Goal: Transaction & Acquisition: Purchase product/service

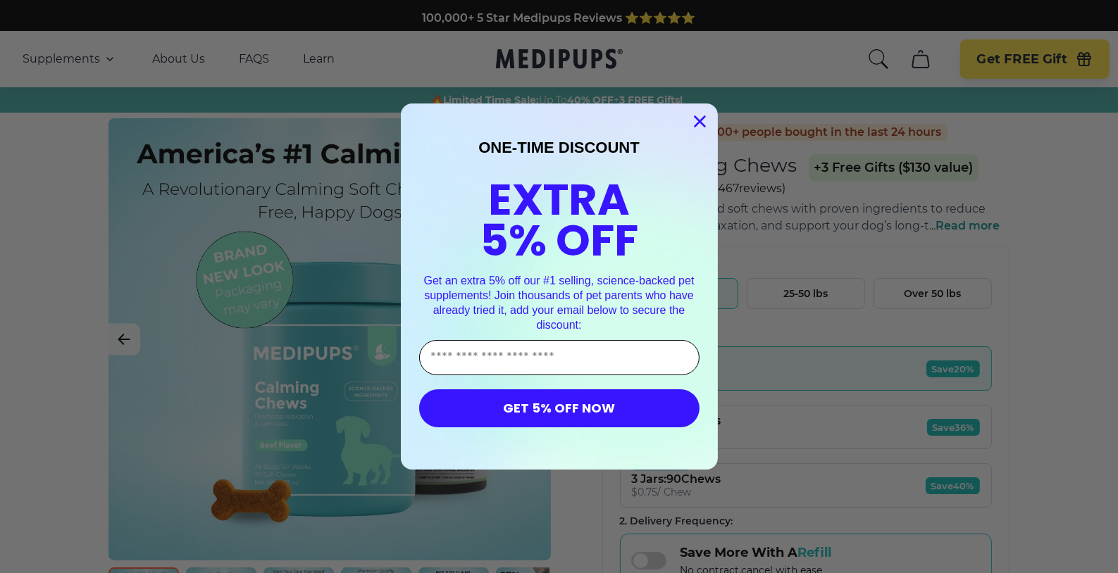
click at [494, 358] on input "Enter Your Email Address" at bounding box center [559, 357] width 280 height 35
type input "**********"
click at [466, 404] on button "GET 5% OFF NOW" at bounding box center [559, 408] width 280 height 38
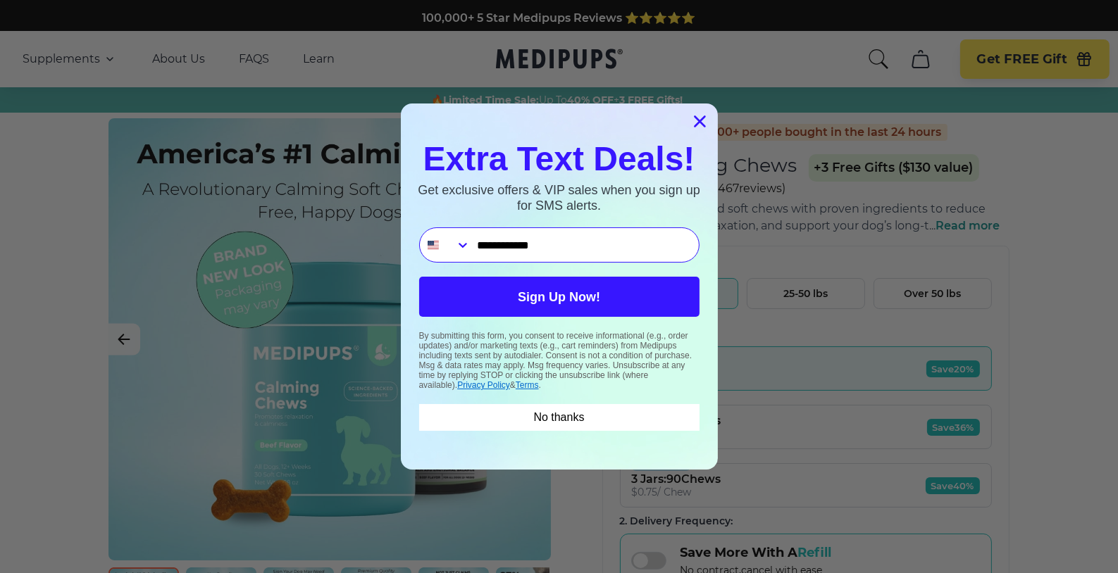
type input "**********"
click at [527, 301] on button "Sign Up Now!" at bounding box center [559, 297] width 280 height 40
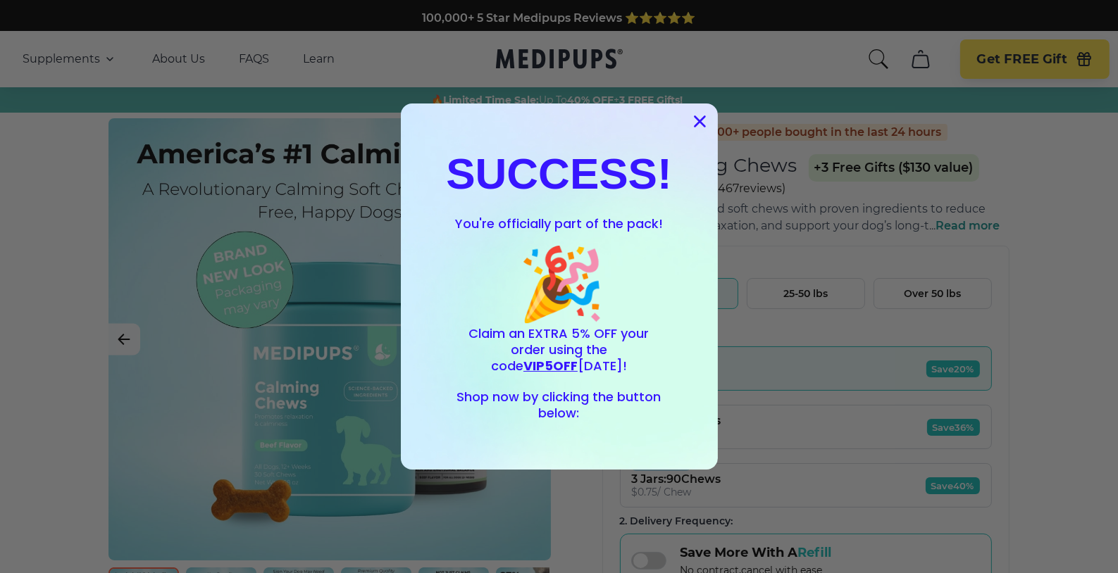
click at [687, 120] on circle "Close dialog" at bounding box center [698, 121] width 23 height 23
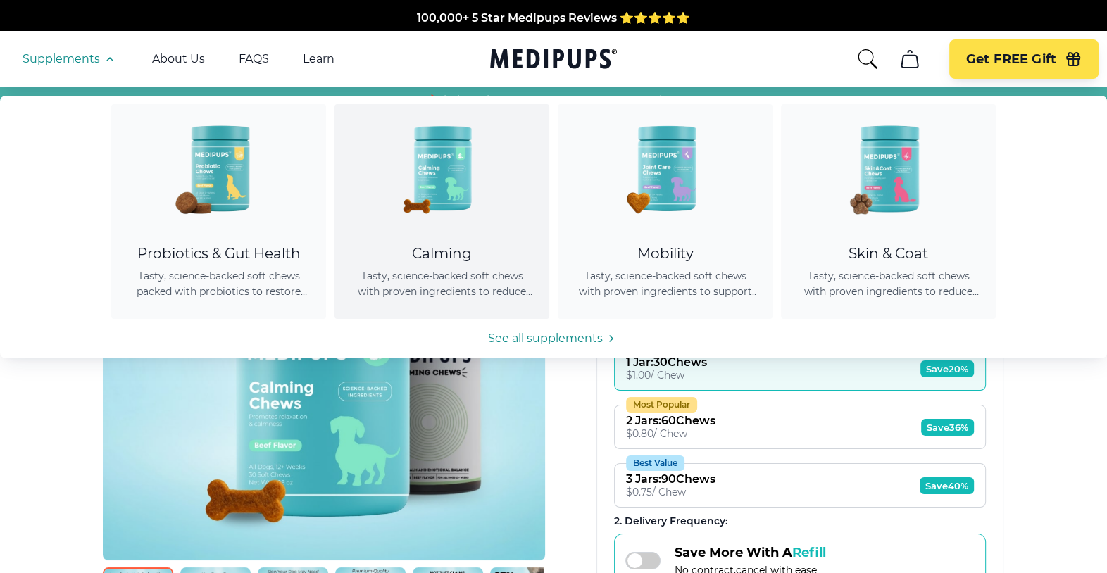
click at [436, 165] on img at bounding box center [442, 167] width 127 height 127
click at [447, 164] on img at bounding box center [442, 167] width 127 height 127
click at [440, 223] on img at bounding box center [442, 167] width 127 height 127
click at [435, 279] on span "Tasty, science-backed soft chews with proven ingredients to reduce anxiety, pro…" at bounding box center [441, 283] width 181 height 31
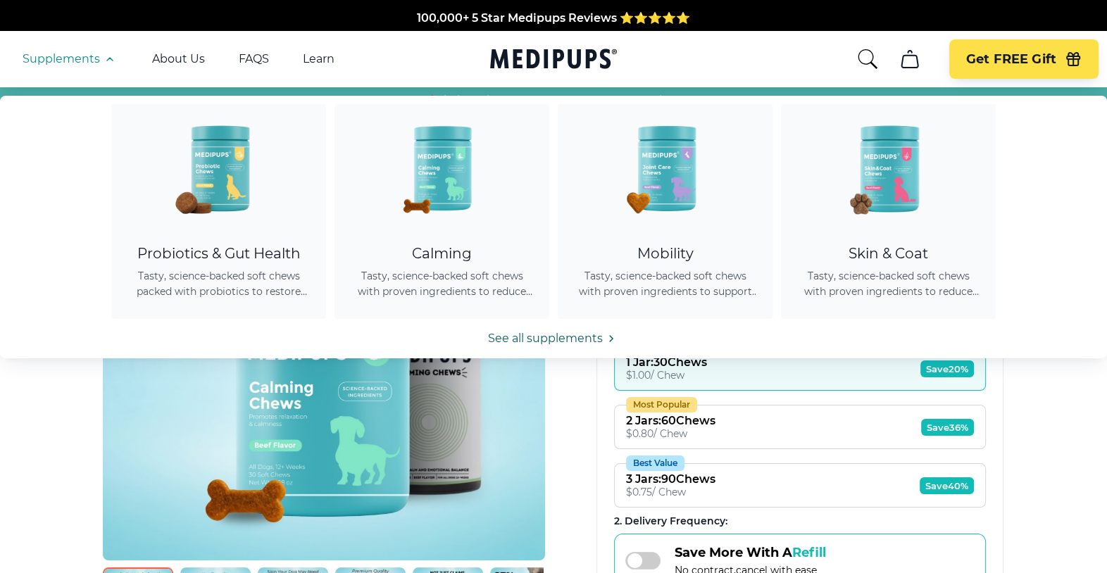
click at [519, 333] on link "See all supplements" at bounding box center [553, 338] width 1107 height 17
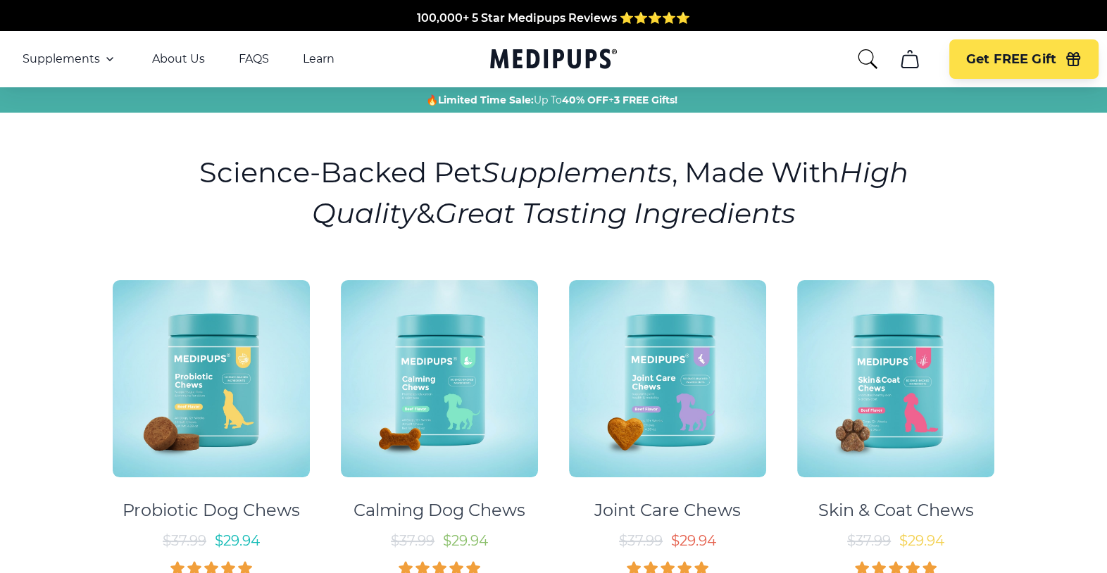
click at [440, 350] on img at bounding box center [439, 378] width 197 height 197
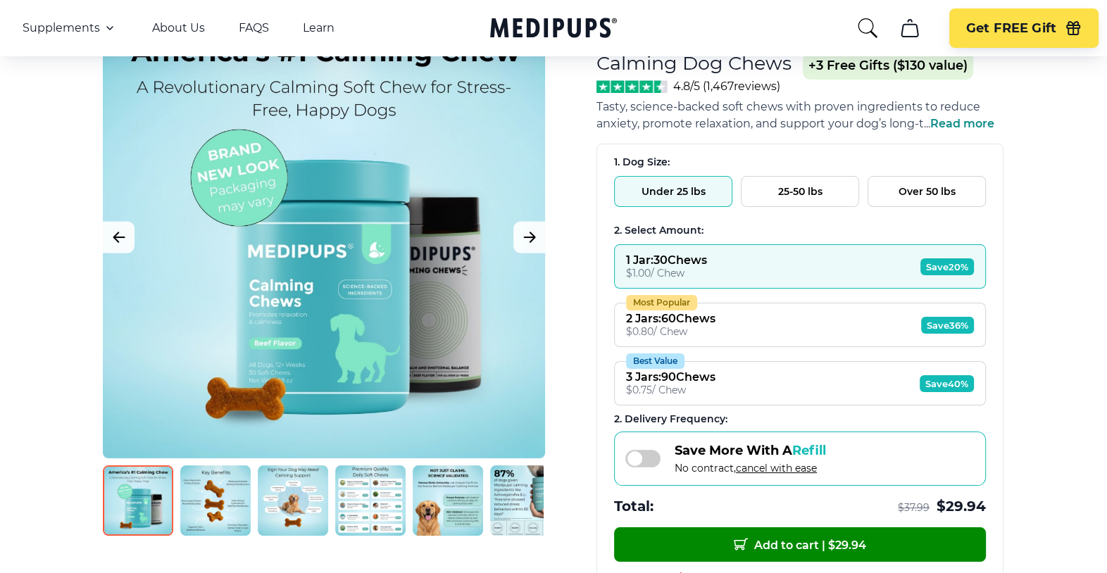
scroll to position [148, 0]
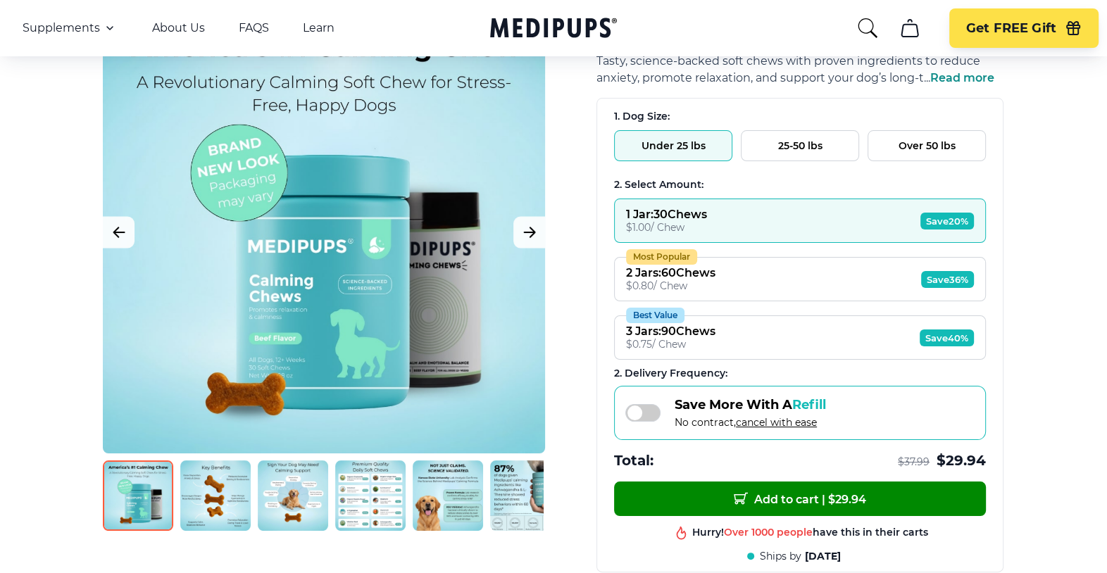
click at [637, 274] on div "2 Jars : 60 Chews" at bounding box center [670, 272] width 89 height 13
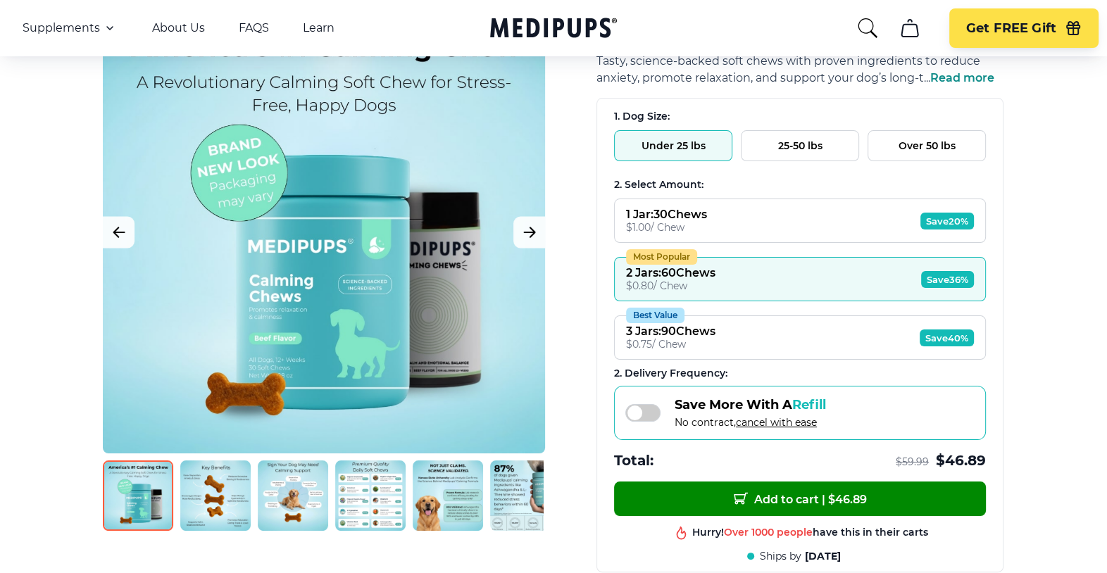
drag, startPoint x: 759, startPoint y: 487, endPoint x: 788, endPoint y: 280, distance: 209.0
click at [788, 280] on div "1. Dog Size: Under 25 lbs 25-50 lbs Over 50 lbs 2. Select Amount: 1 Jar : 30 Ch…" at bounding box center [799, 335] width 407 height 475
click at [637, 208] on div "1 Jar : 30 Chews" at bounding box center [666, 214] width 81 height 13
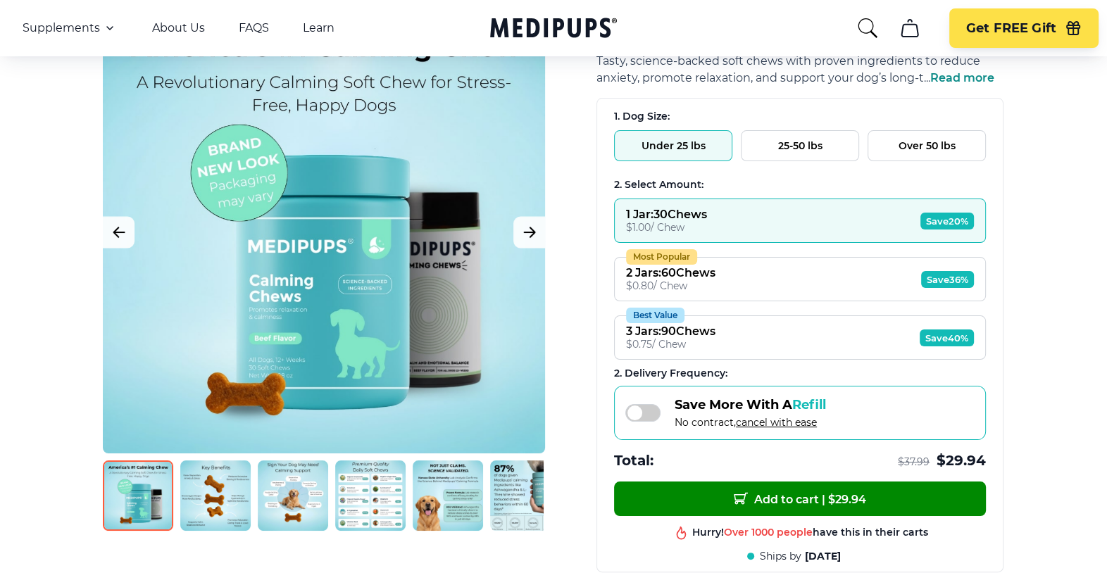
click at [656, 262] on div "Most Popular" at bounding box center [661, 256] width 71 height 15
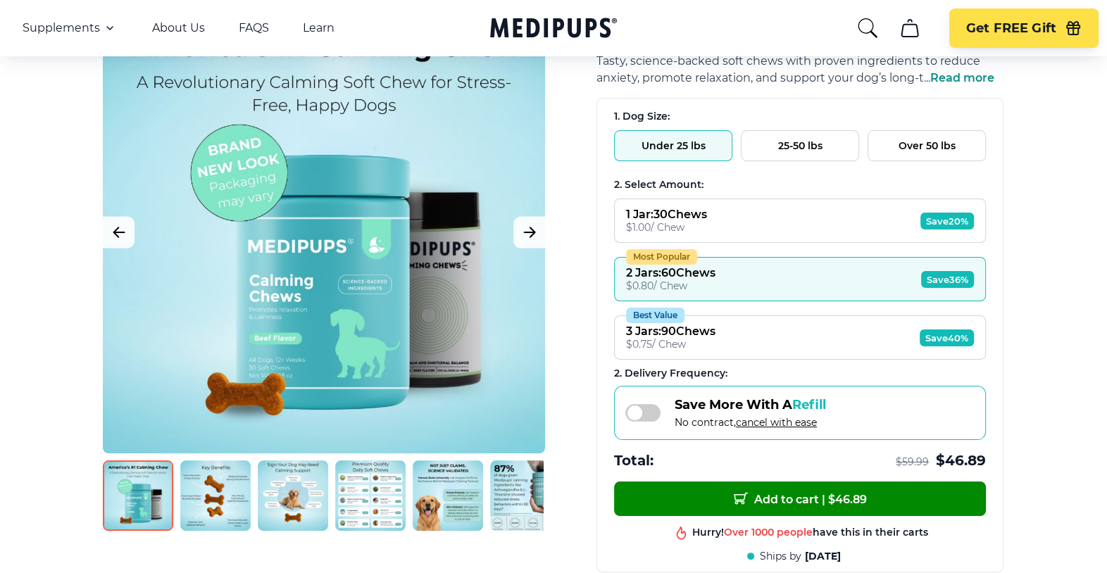
click at [685, 210] on div "1 Jar : 30 Chews" at bounding box center [666, 214] width 81 height 13
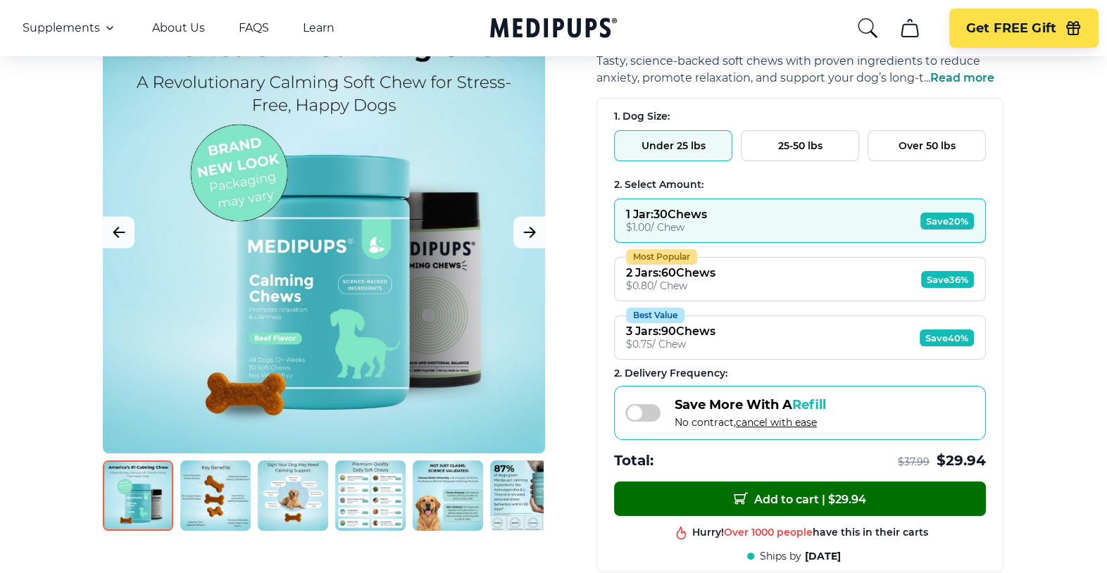
click at [706, 496] on button "Add to cart | $ 29.94" at bounding box center [800, 499] width 372 height 35
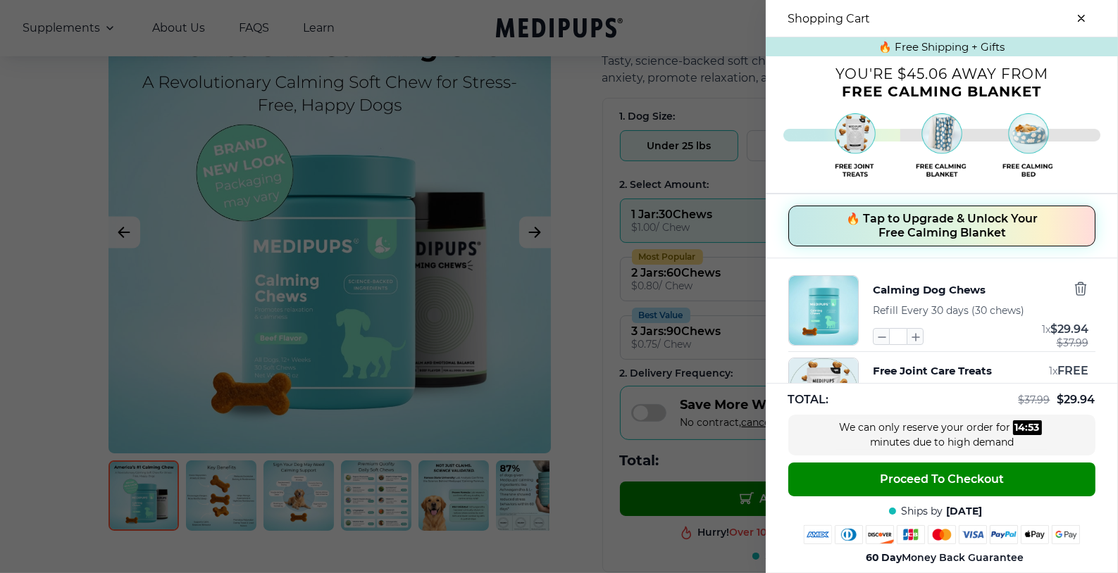
click at [563, 200] on div at bounding box center [559, 286] width 1118 height 573
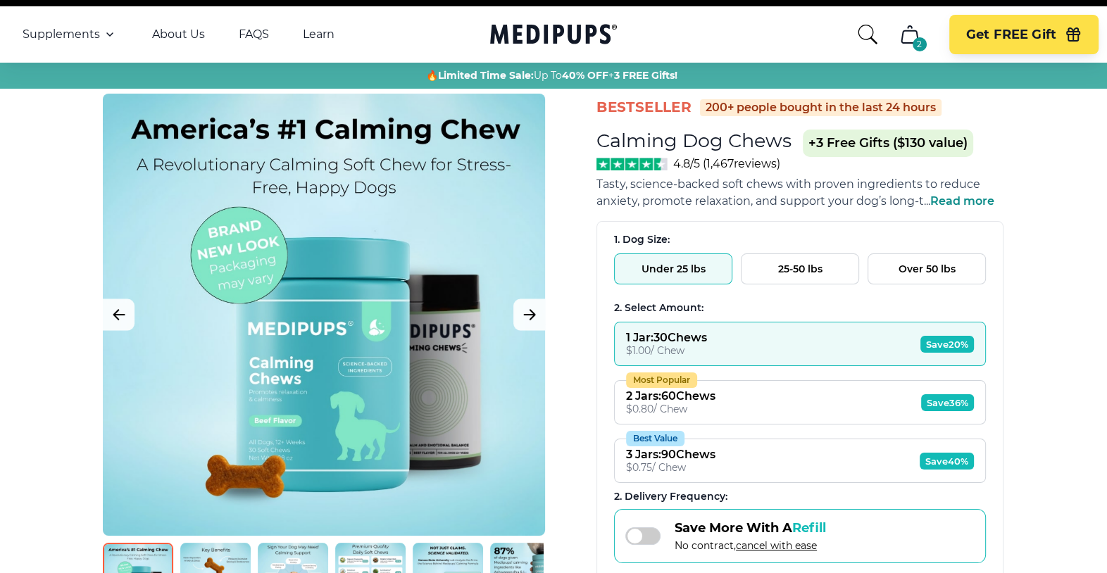
scroll to position [0, 0]
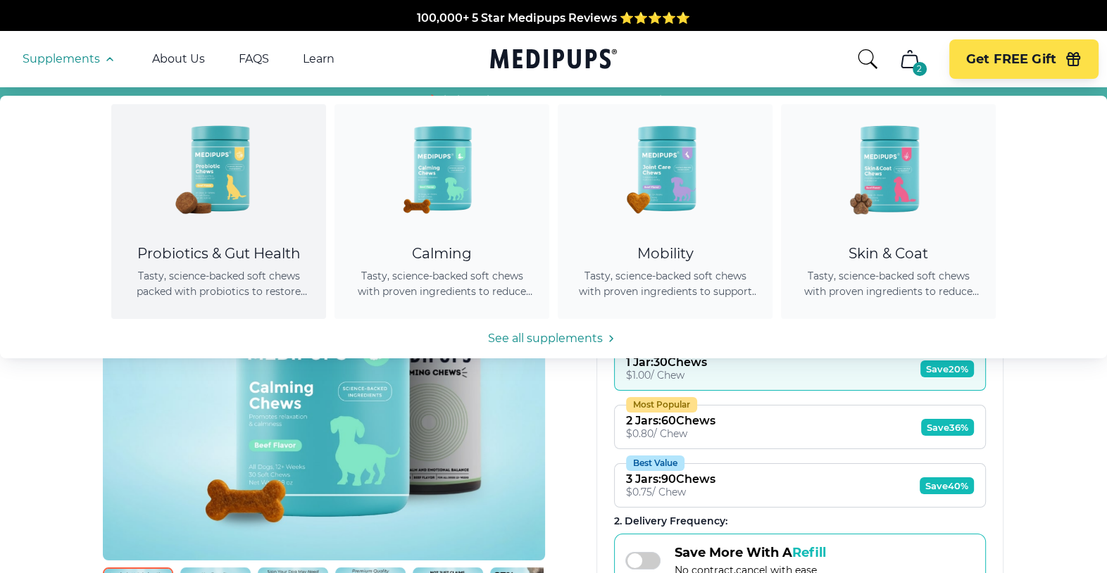
click at [208, 178] on img at bounding box center [219, 167] width 127 height 127
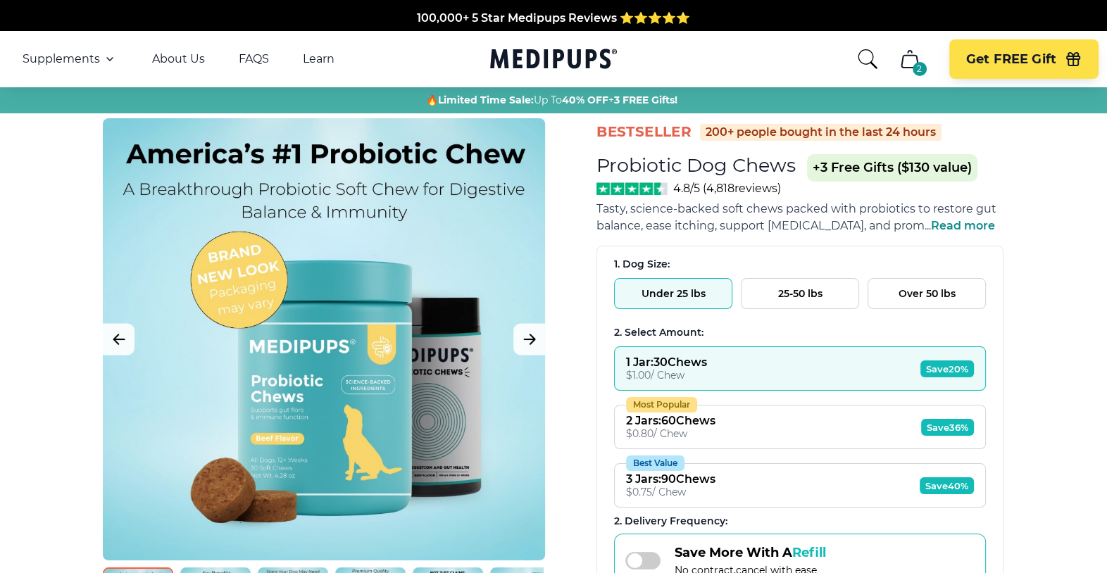
click at [675, 299] on button "Under 25 lbs" at bounding box center [673, 293] width 118 height 31
click at [663, 370] on div "$ 1.00 / Chew" at bounding box center [666, 375] width 81 height 13
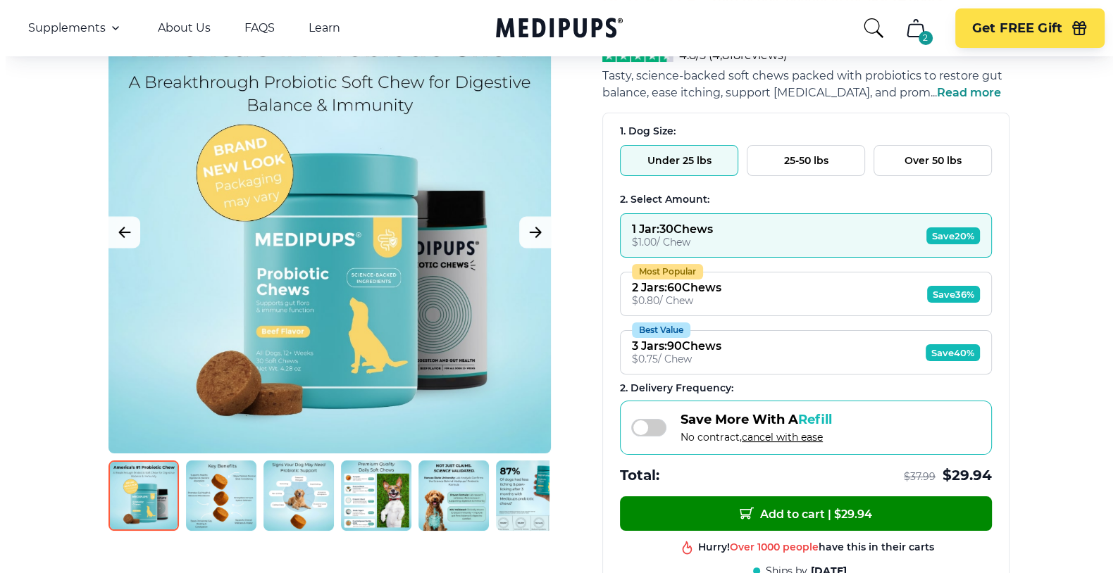
scroll to position [203, 0]
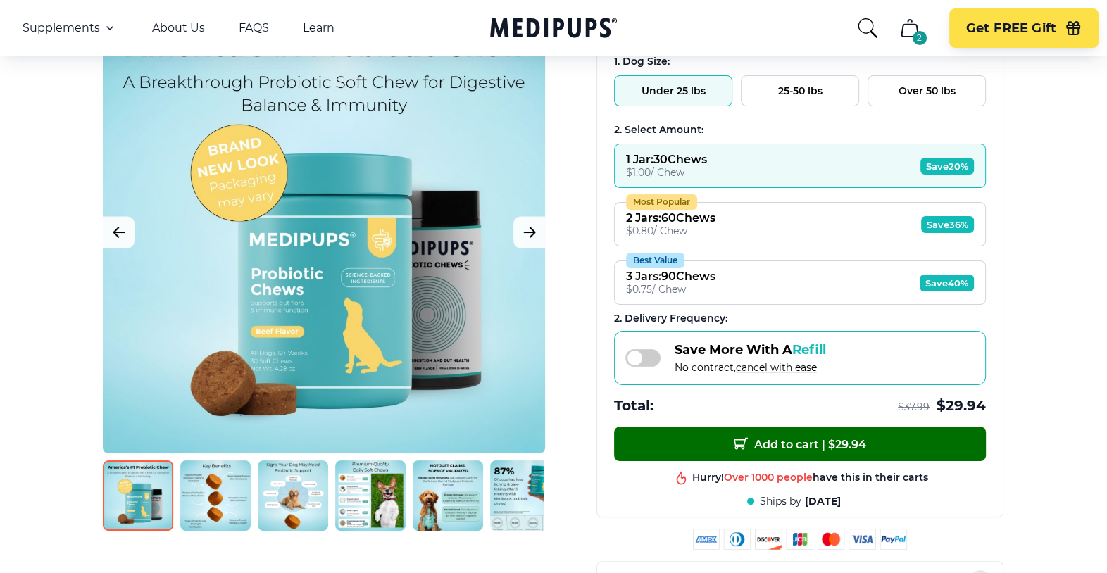
click at [763, 442] on span "Add to cart | $ 29.94" at bounding box center [800, 444] width 132 height 15
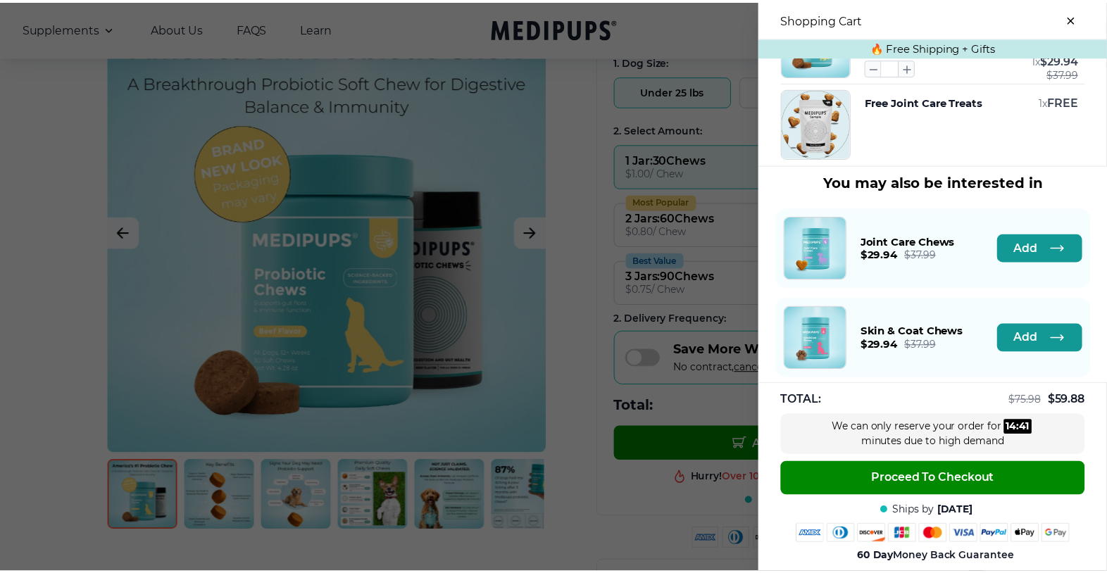
scroll to position [364, 0]
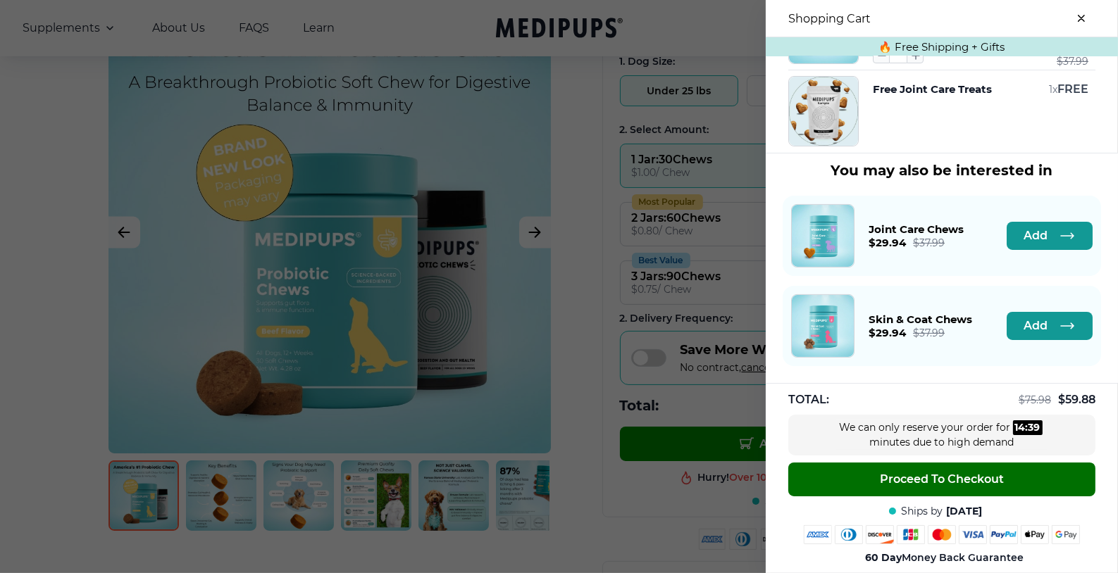
click at [853, 474] on button "Proceed To Checkout" at bounding box center [941, 480] width 307 height 34
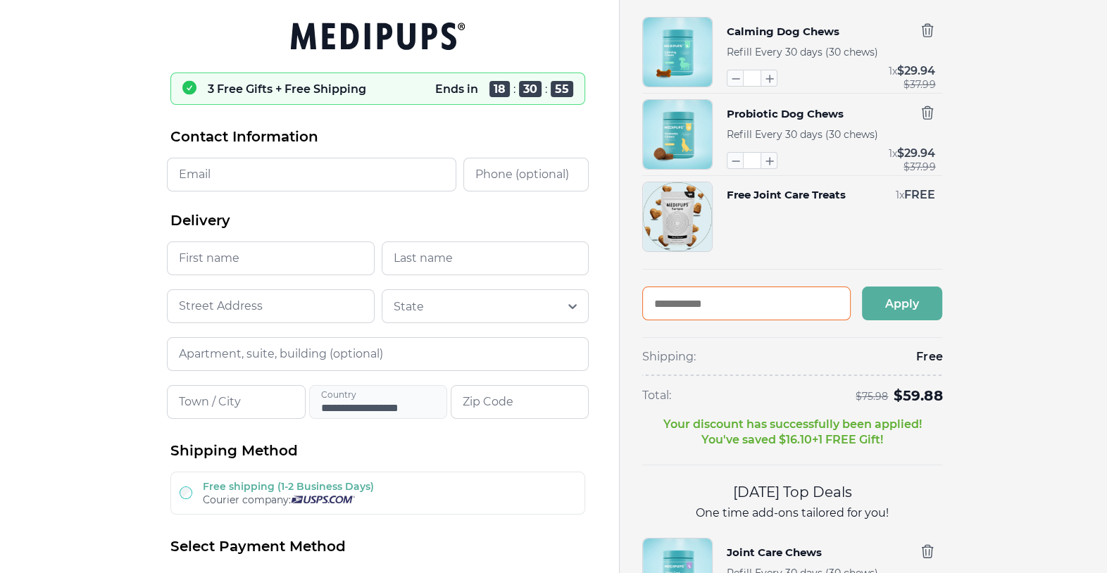
click at [723, 306] on input "text" at bounding box center [746, 304] width 208 height 34
type input "*******"
click at [895, 298] on button "Apply" at bounding box center [902, 304] width 80 height 34
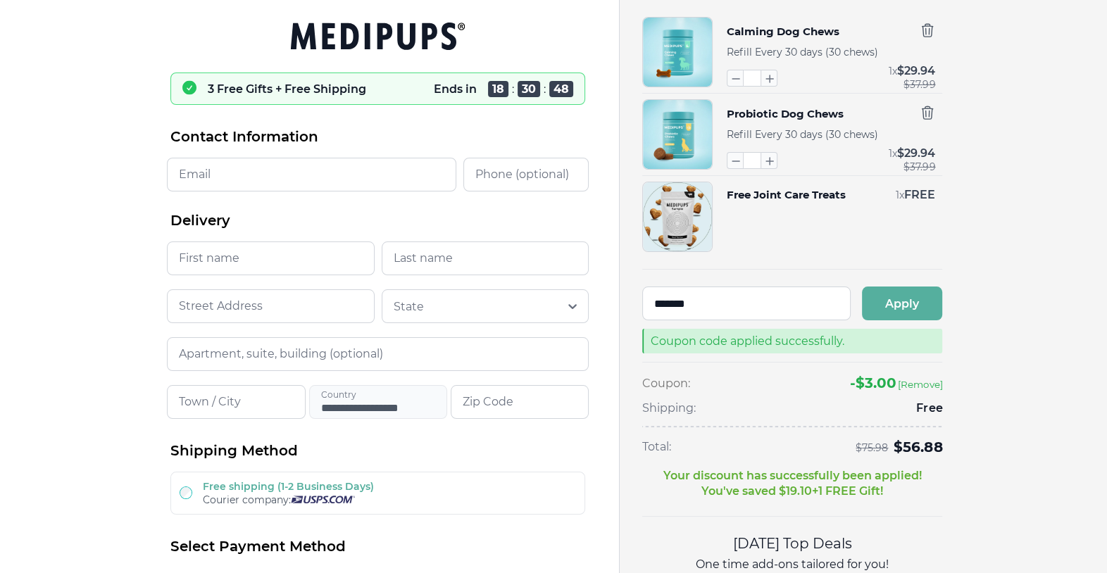
click at [256, 174] on input "Email" at bounding box center [311, 175] width 289 height 34
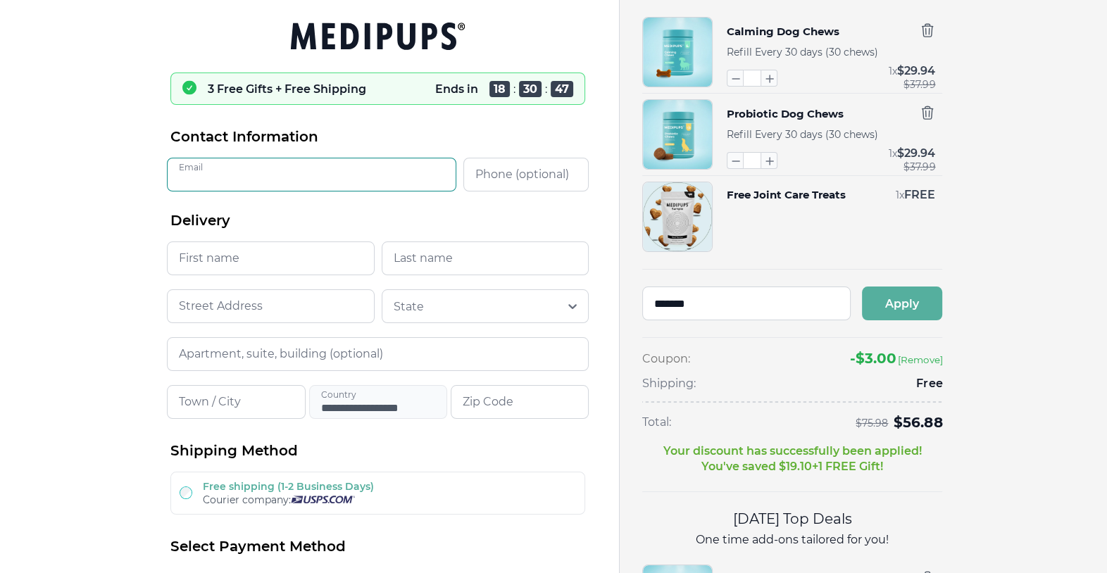
type input "**********"
type input "****"
type input "**********"
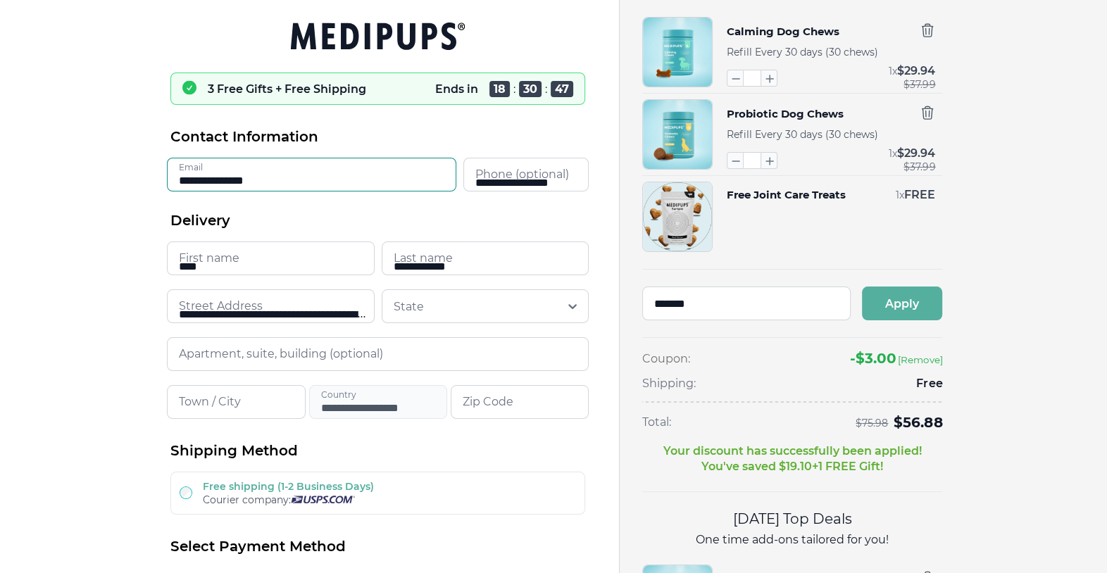
type input "**********"
type input "*****"
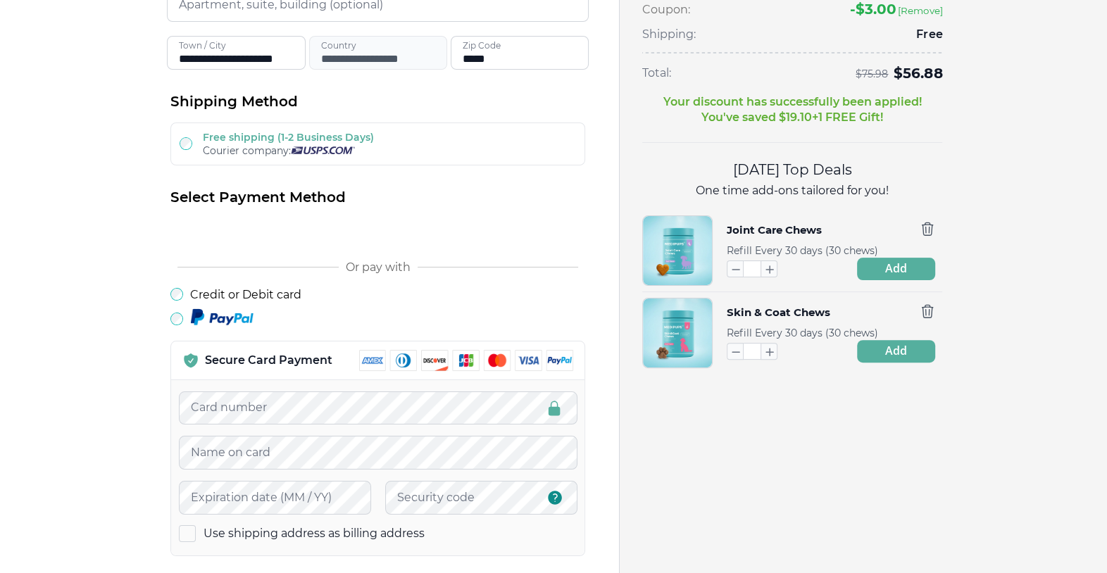
scroll to position [363, 0]
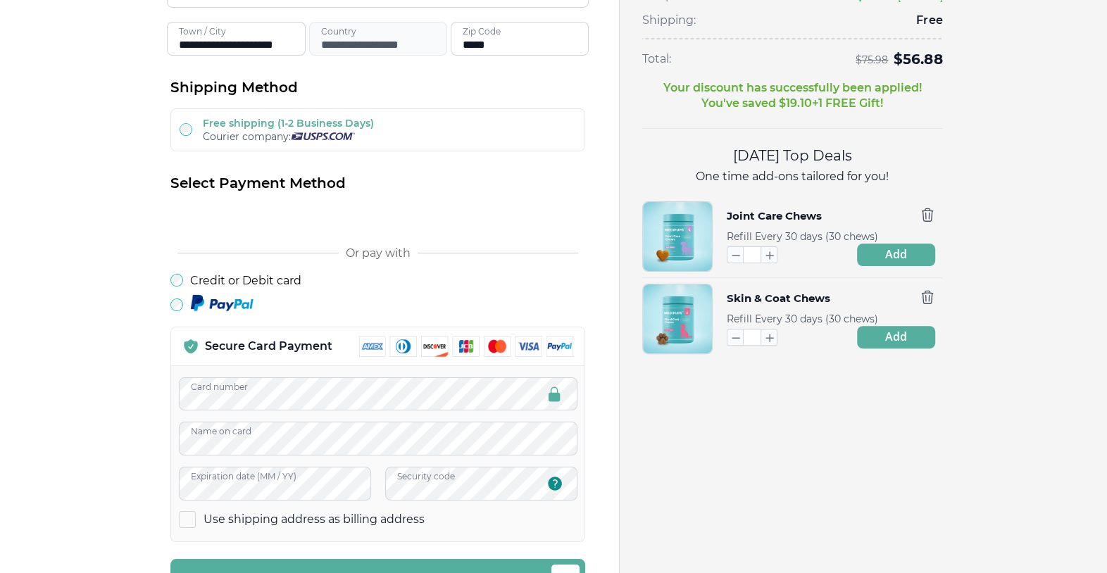
click at [763, 463] on div "Calming Dog Chews Refill Every 30 days (30 chews) * 1 x $ 29.94 $ 37.99 Probiot…" at bounding box center [863, 417] width 487 height 1560
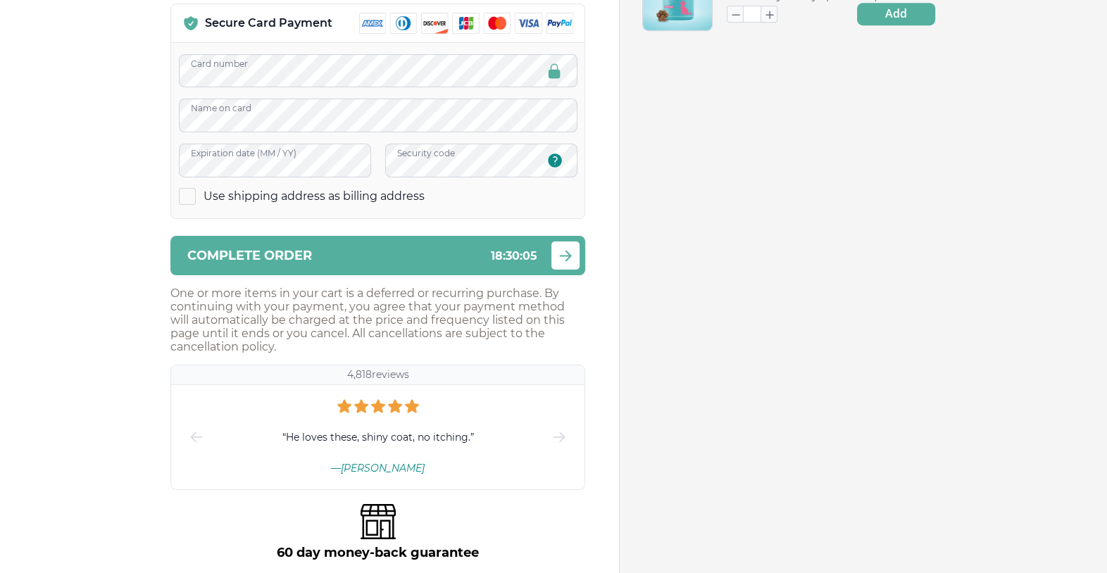
scroll to position [675, 0]
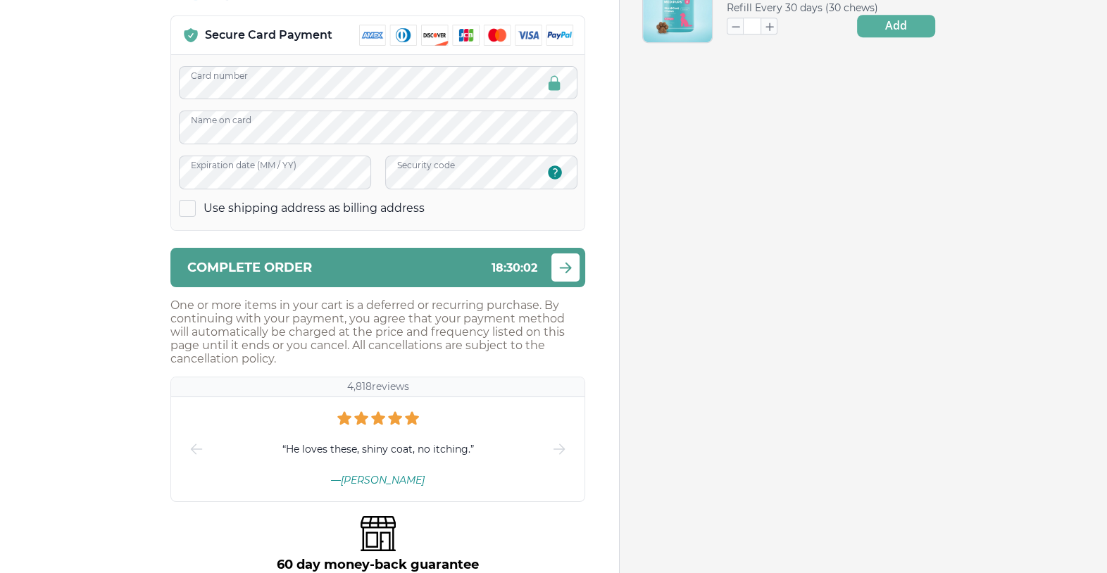
click at [568, 263] on icon "submit" at bounding box center [565, 268] width 17 height 18
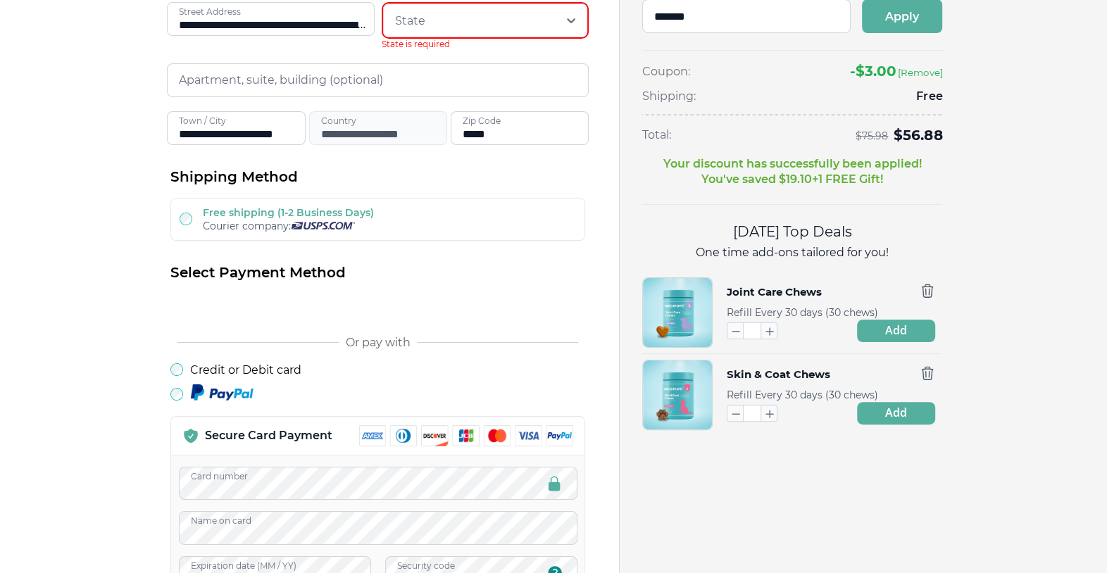
scroll to position [208, 0]
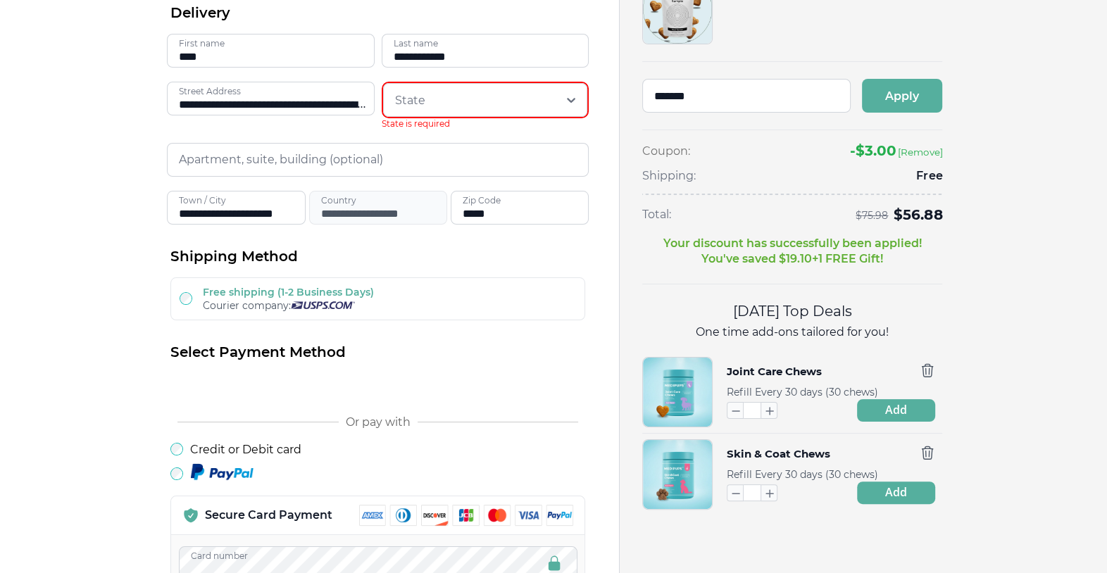
click at [441, 102] on div at bounding box center [476, 100] width 163 height 28
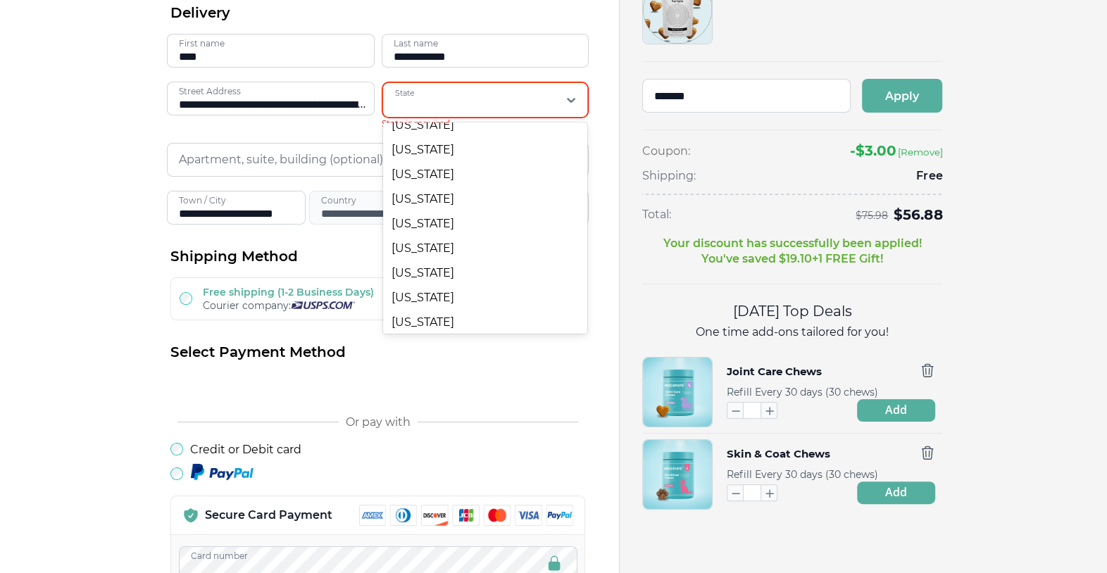
scroll to position [296, 0]
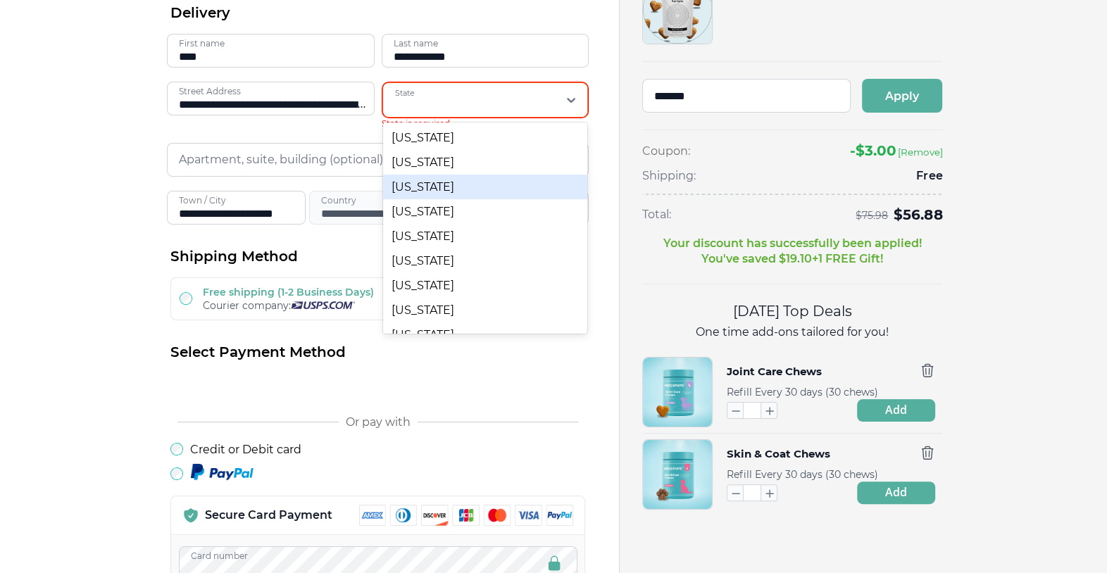
click at [413, 195] on div "Indiana" at bounding box center [485, 187] width 205 height 25
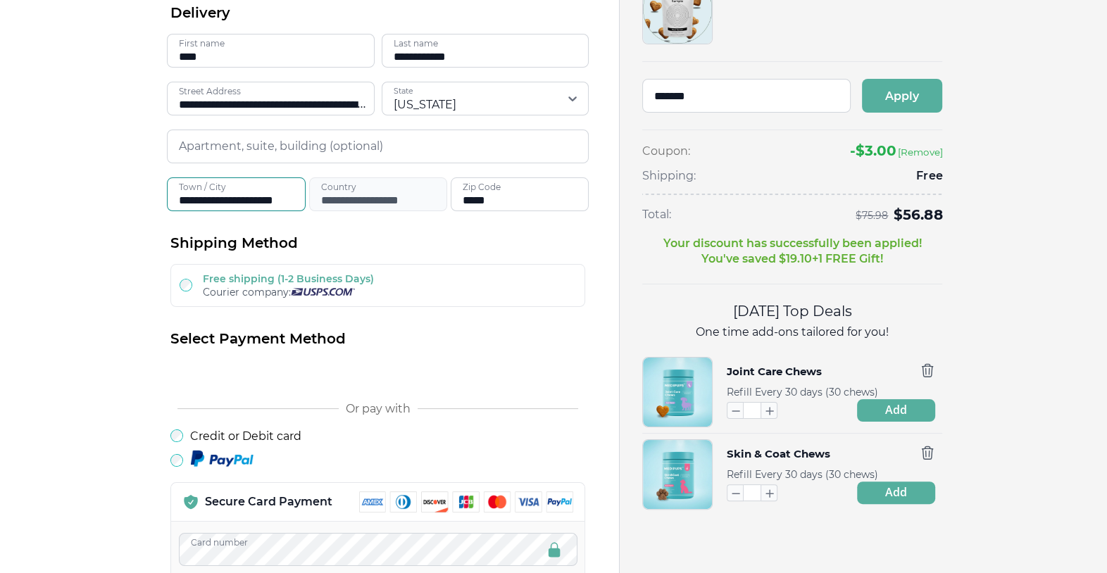
drag, startPoint x: 299, startPoint y: 196, endPoint x: 236, endPoint y: 203, distance: 63.1
click at [236, 203] on input "**********" at bounding box center [236, 194] width 138 height 34
type input "**********"
click at [480, 239] on h2 "Shipping Method" at bounding box center [377, 243] width 415 height 19
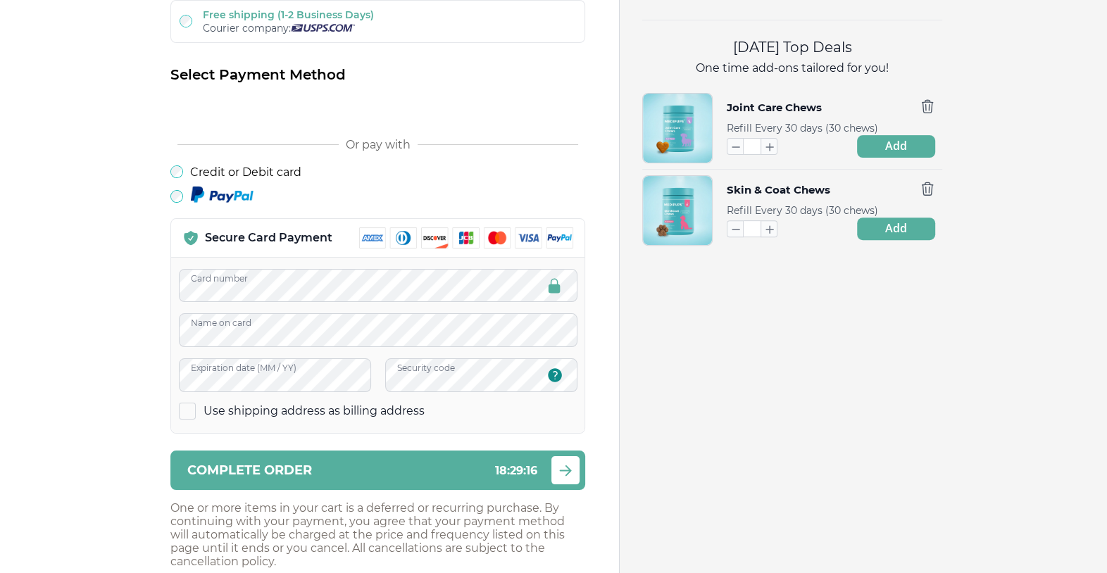
scroll to position [503, 0]
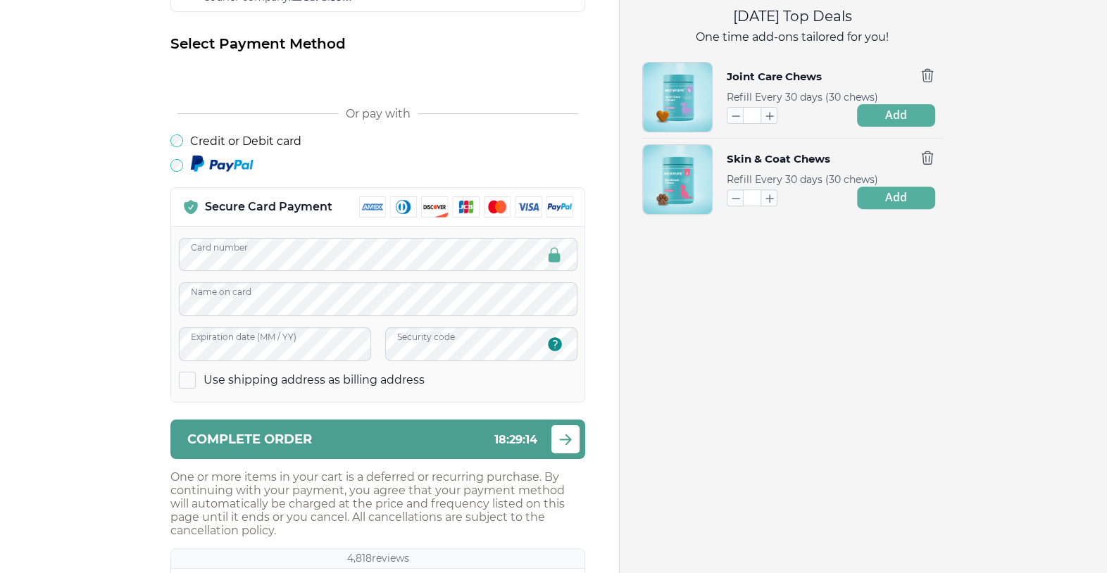
click at [254, 438] on span "Complete order" at bounding box center [249, 439] width 125 height 13
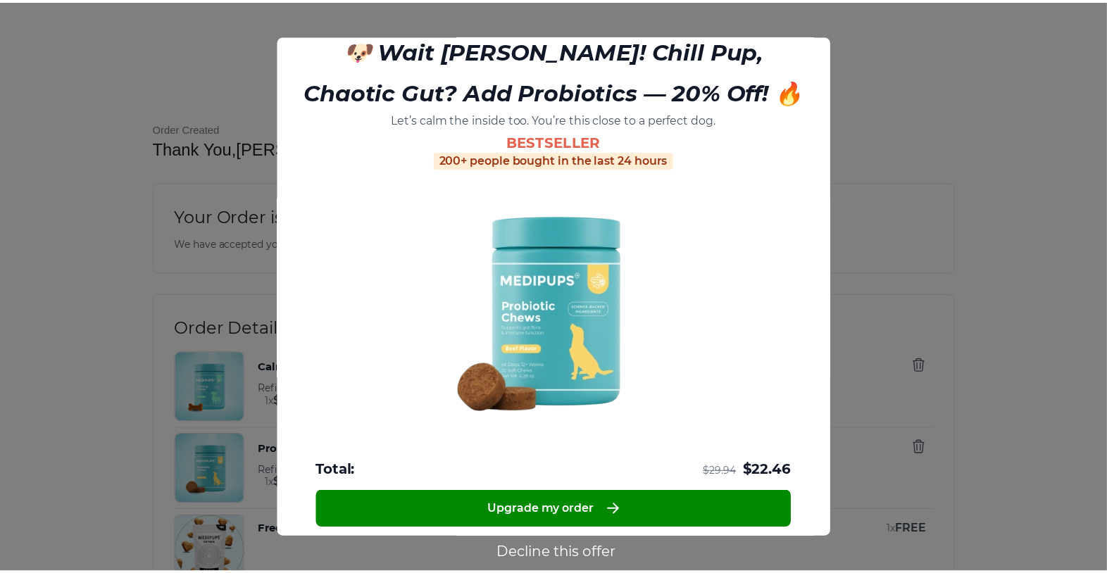
scroll to position [25, 0]
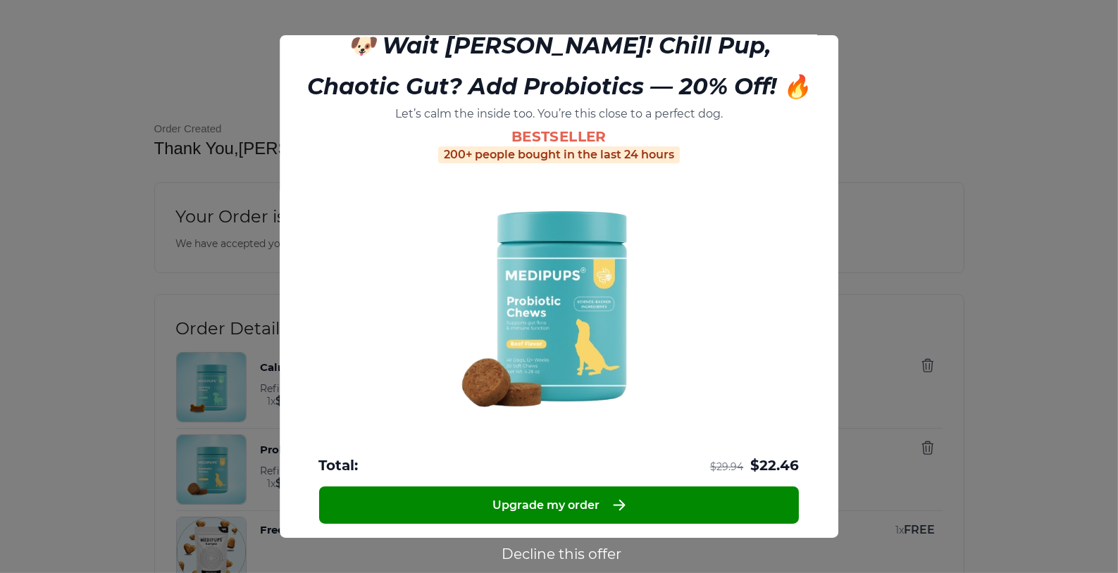
click at [522, 558] on button "Decline this offer" at bounding box center [561, 554] width 128 height 18
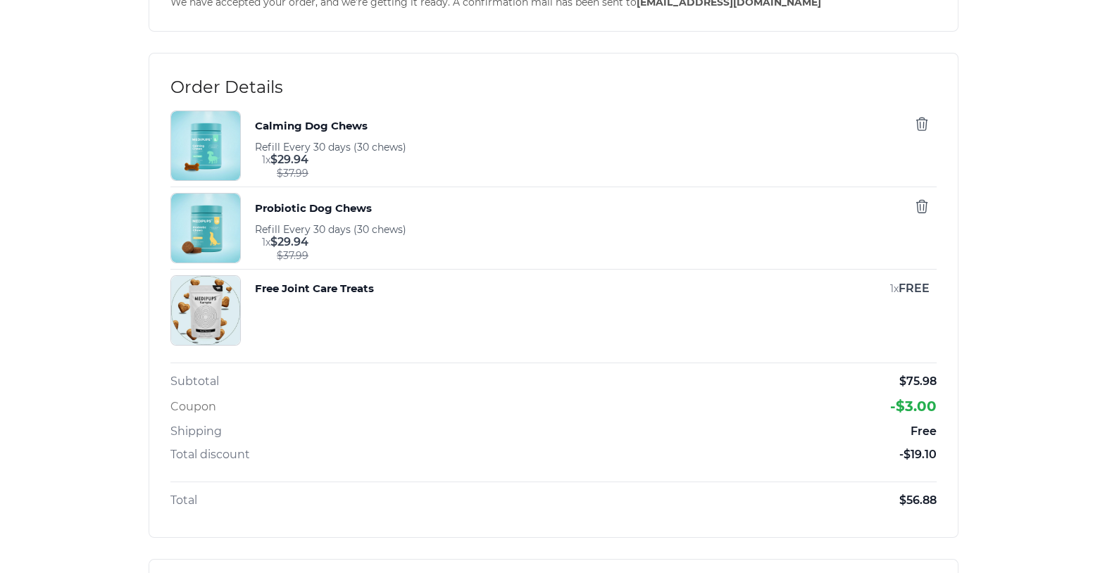
scroll to position [244, 0]
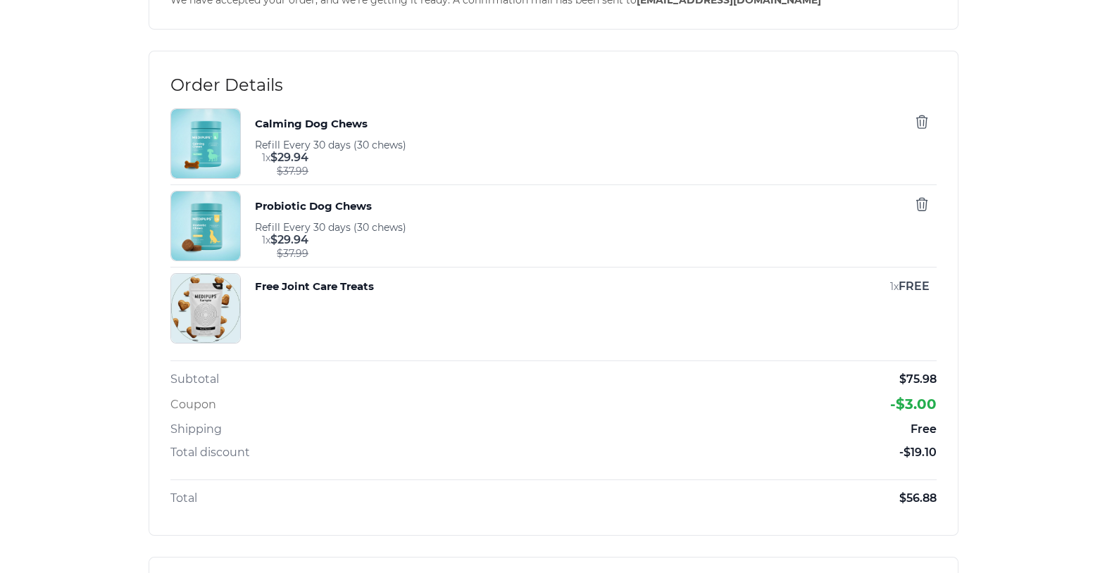
click at [320, 280] on button "Free Joint Care Treats" at bounding box center [314, 286] width 119 height 15
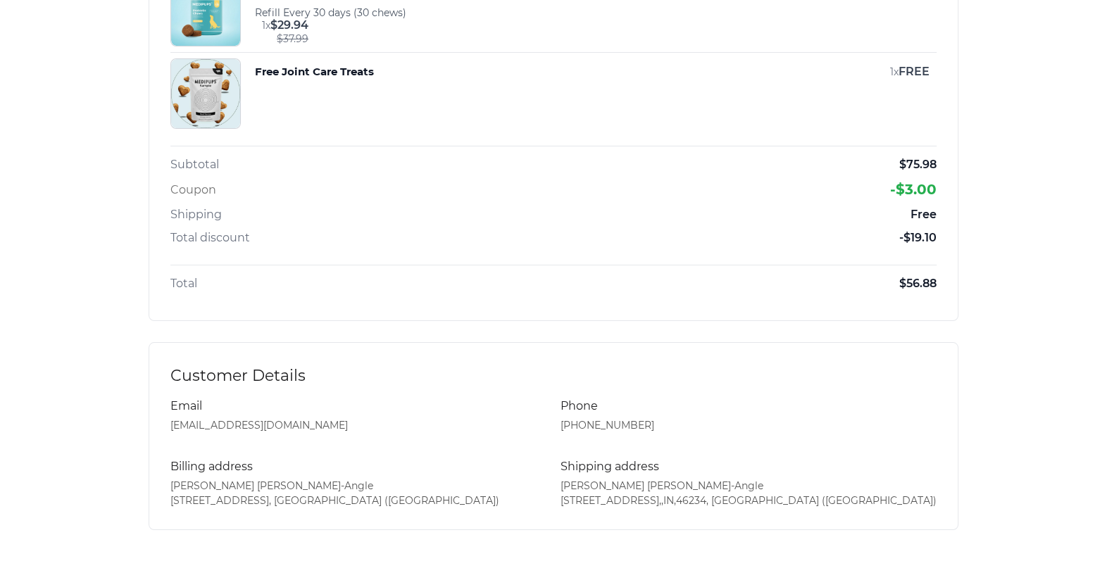
scroll to position [0, 0]
